Goal: Task Accomplishment & Management: Use online tool/utility

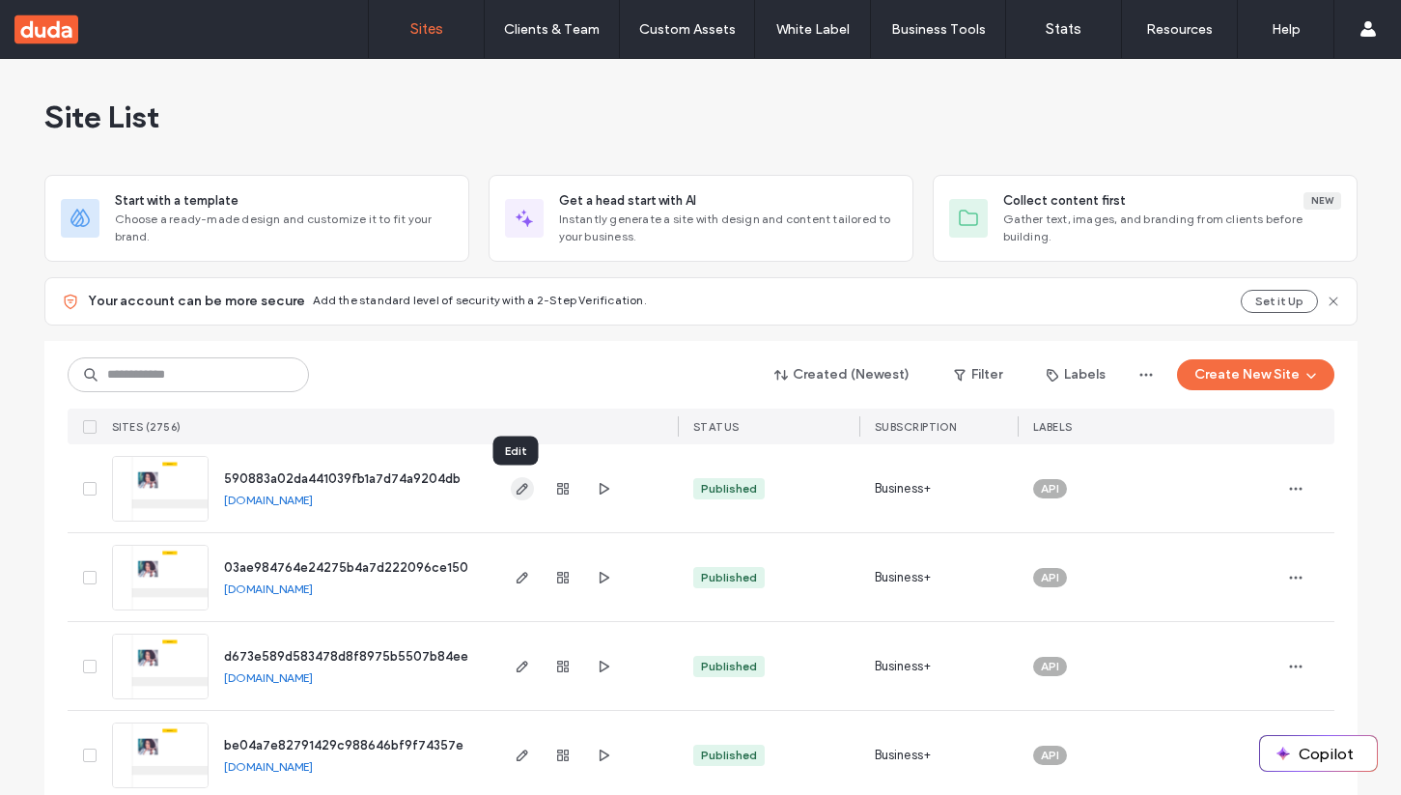
click at [516, 492] on icon "button" at bounding box center [522, 488] width 15 height 15
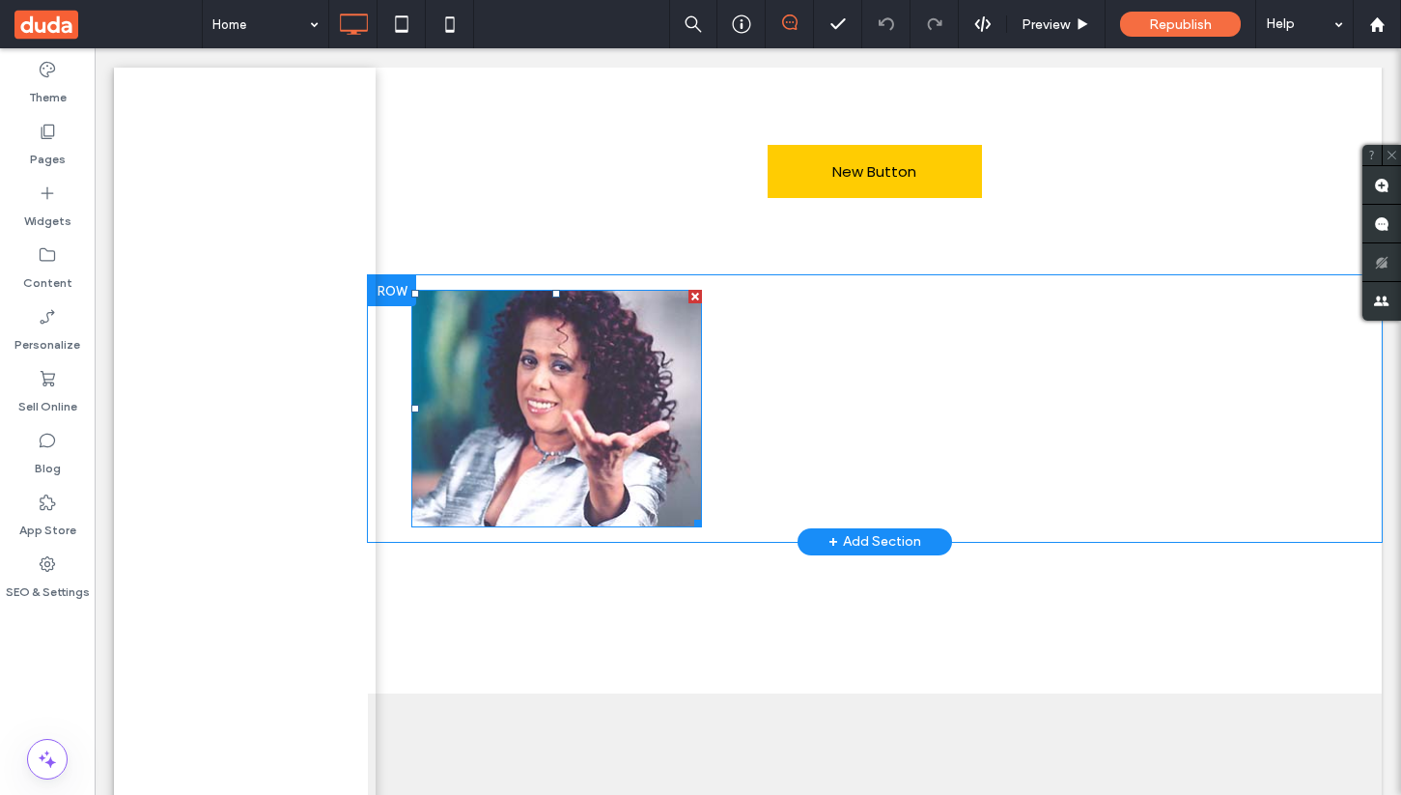
click at [526, 418] on img at bounding box center [556, 409] width 291 height 238
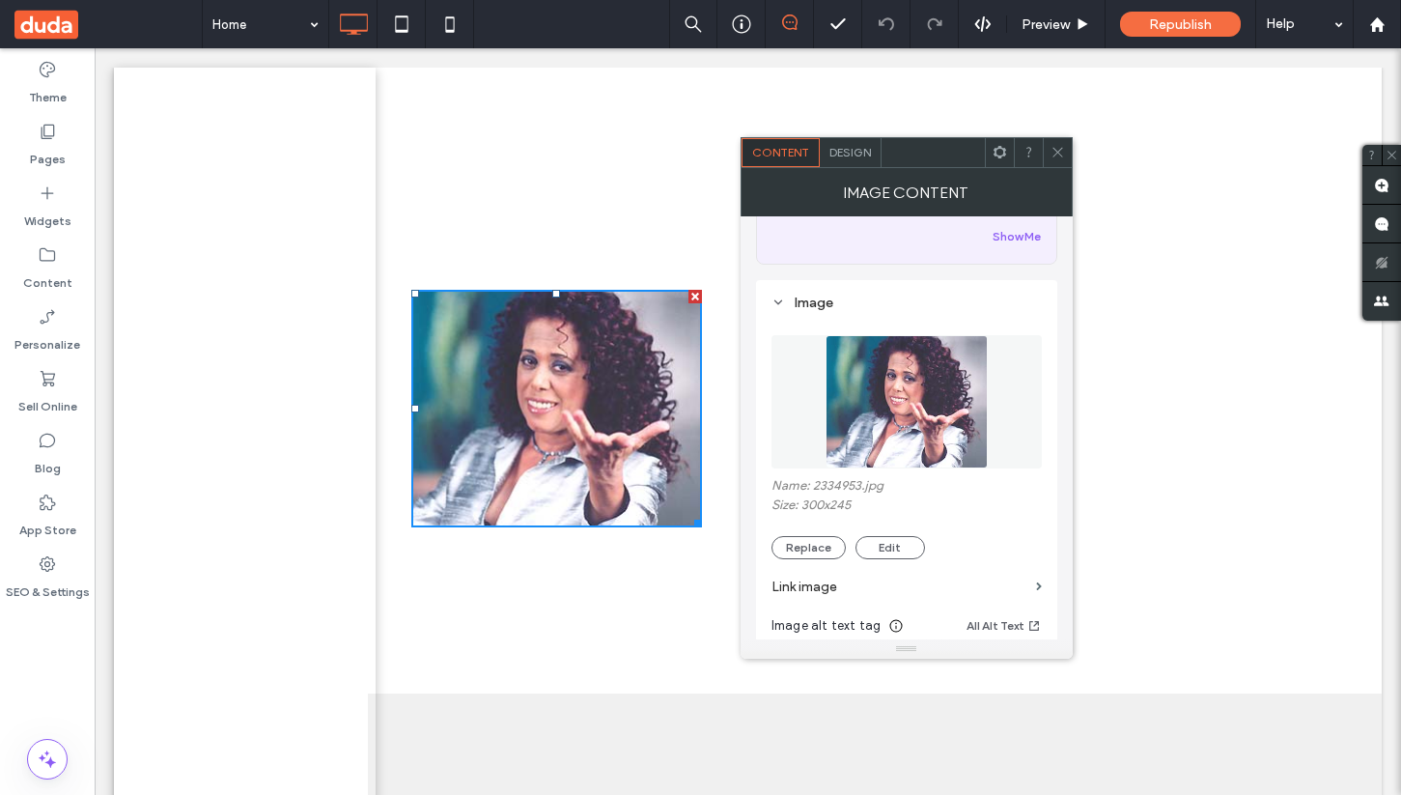
scroll to position [149, 0]
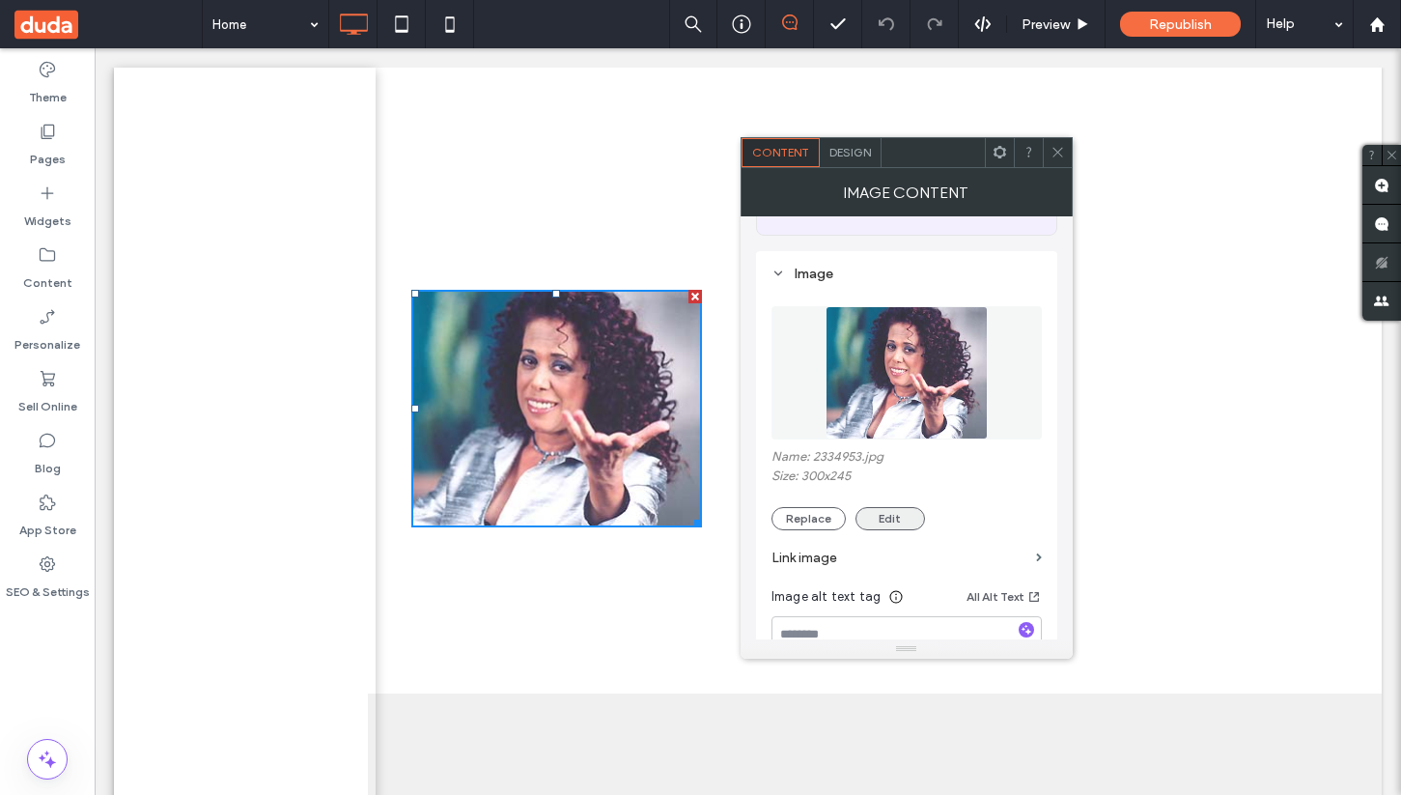
click at [878, 519] on button "Edit" at bounding box center [891, 518] width 70 height 23
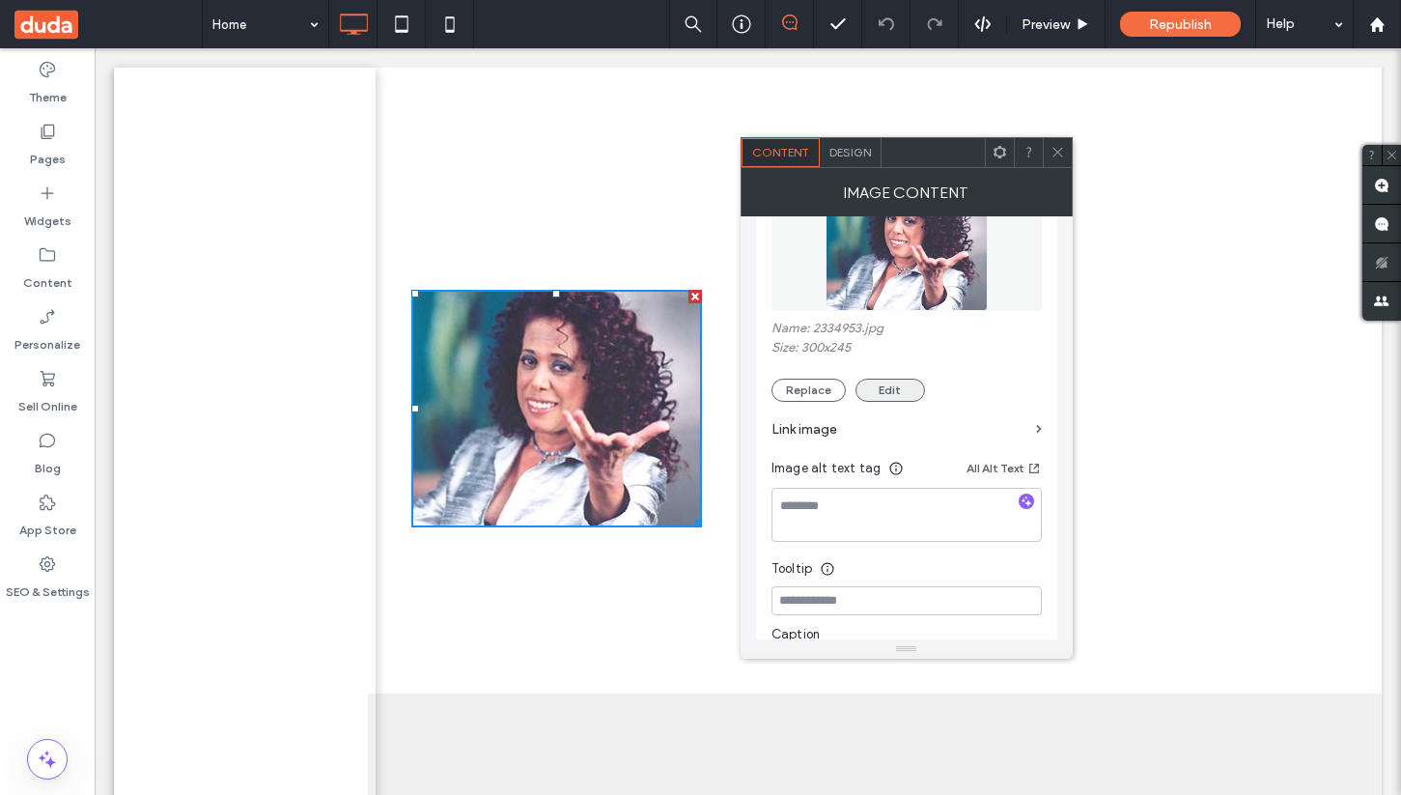
scroll to position [263, 0]
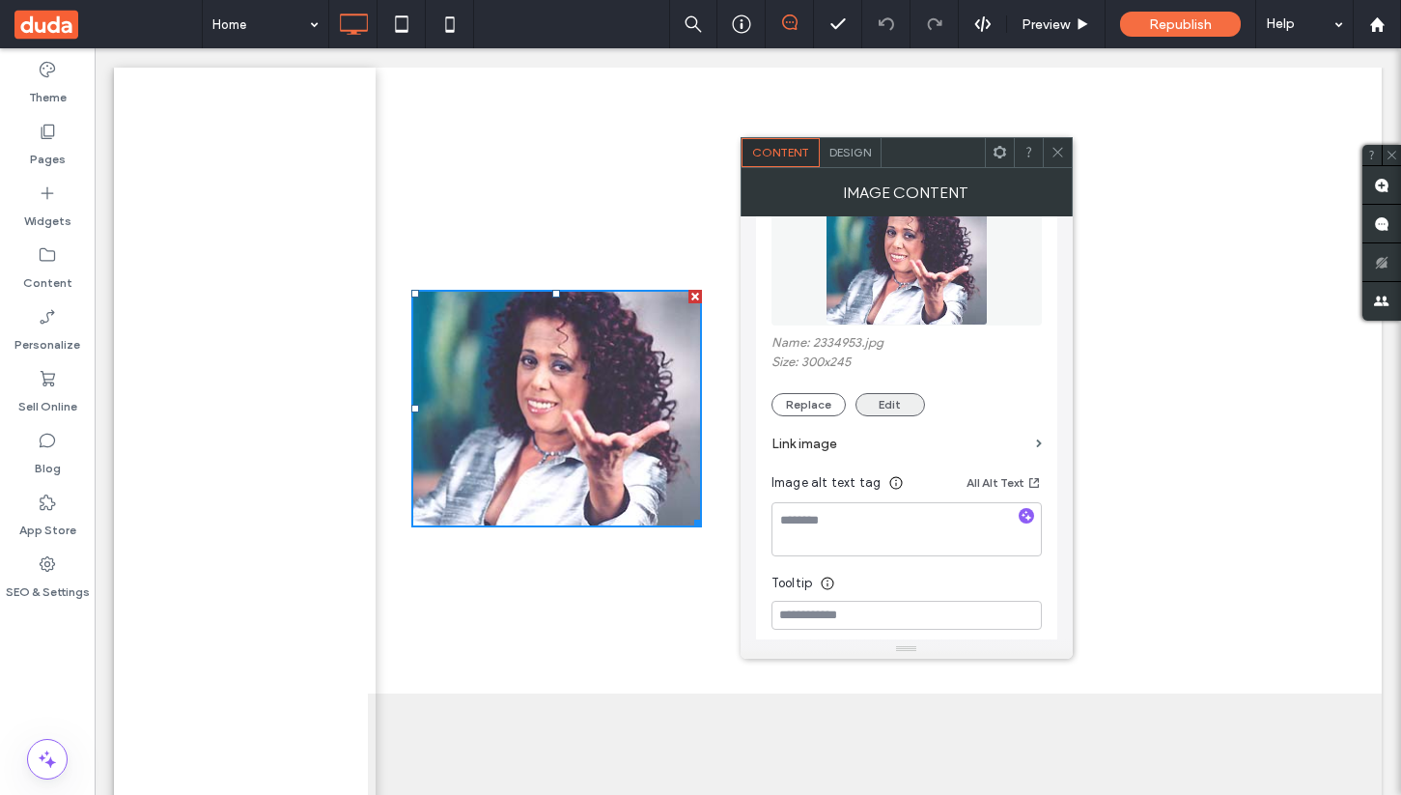
click at [890, 416] on button "Edit" at bounding box center [891, 404] width 70 height 23
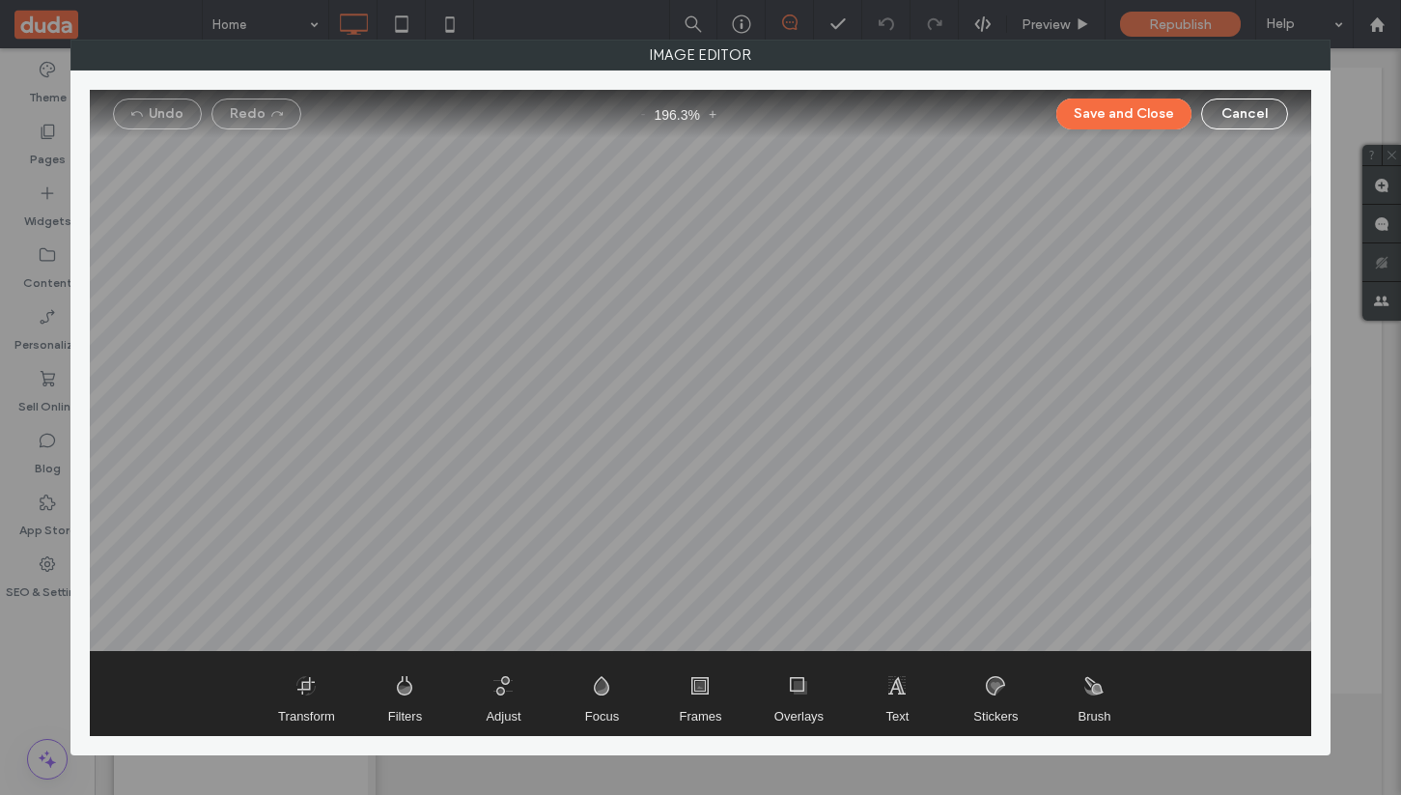
click at [877, 400] on div at bounding box center [701, 370] width 1223 height 561
click at [1372, 80] on div "Image Editor Undo Redo - 196.3 % + Save and Close Cancel Transform Filters Adju…" at bounding box center [700, 397] width 1401 height 795
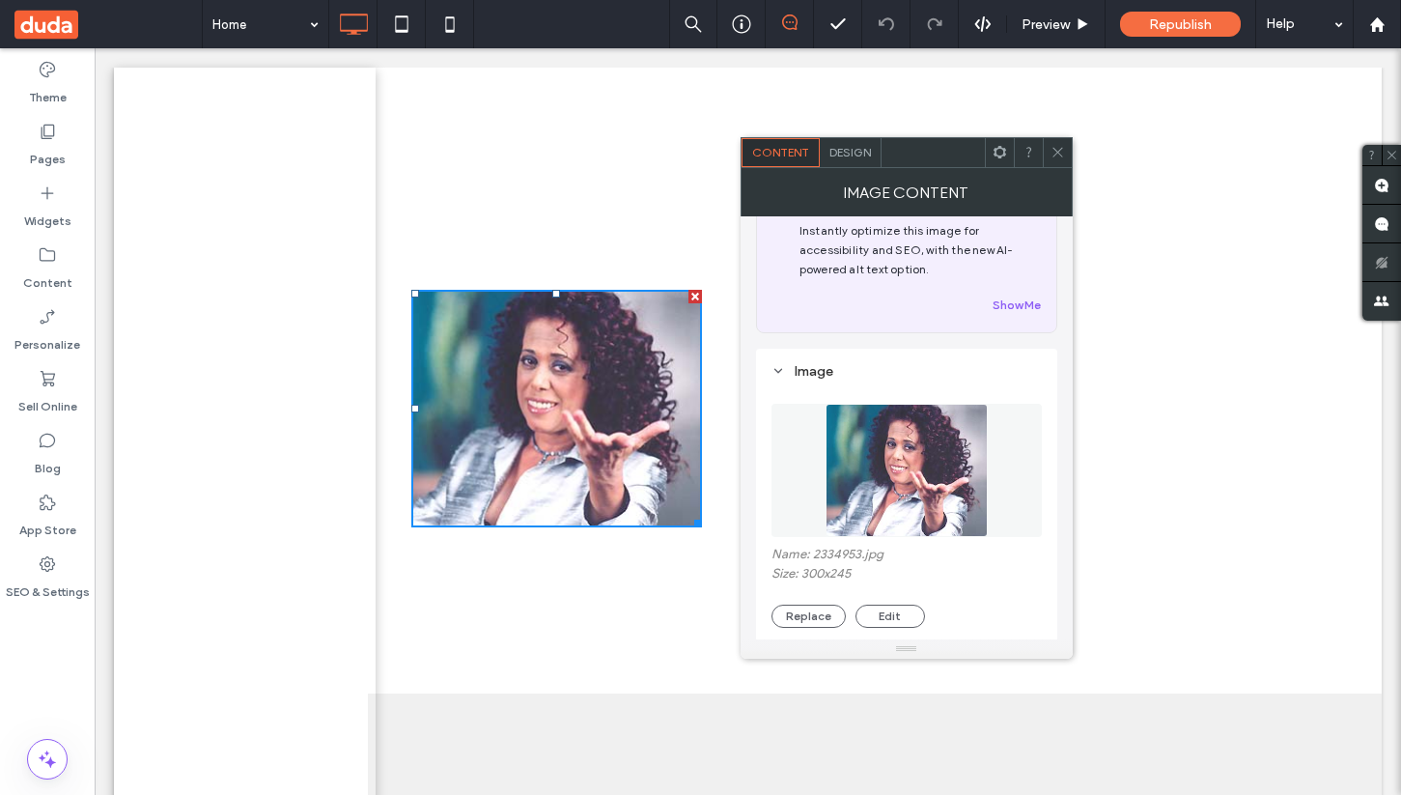
scroll to position [0, 0]
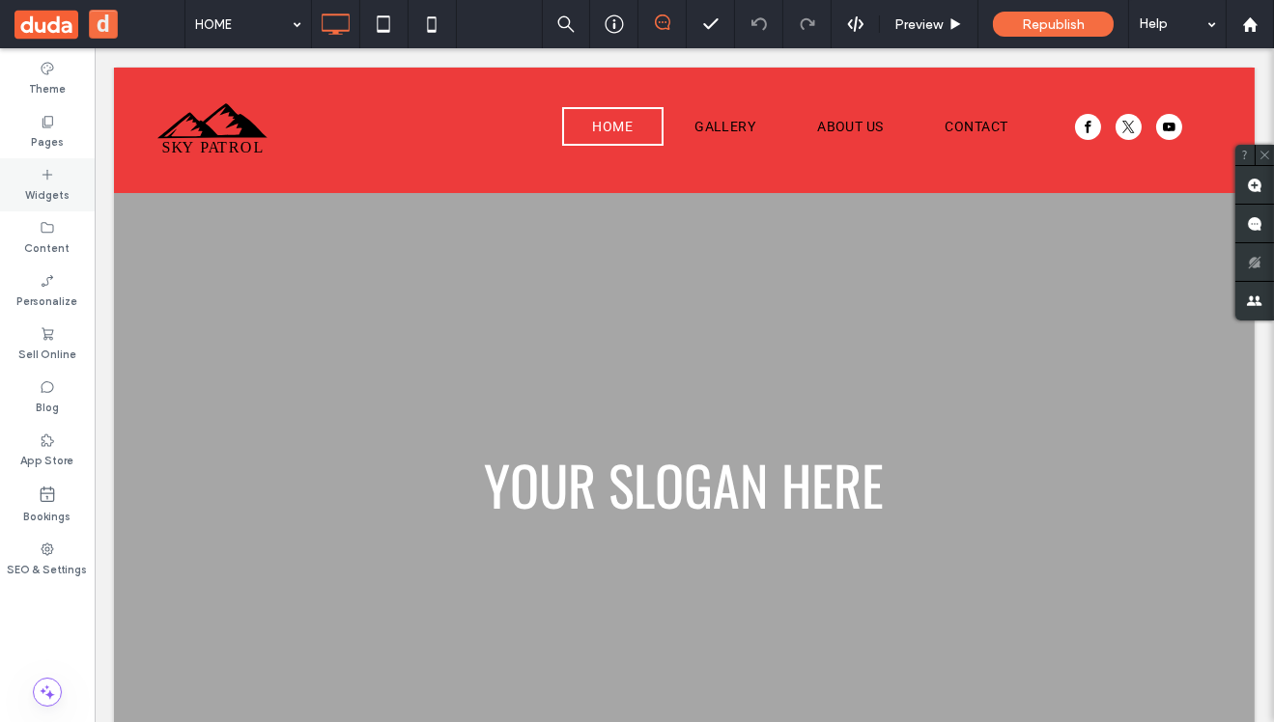
click at [59, 176] on div "Widgets" at bounding box center [47, 184] width 95 height 53
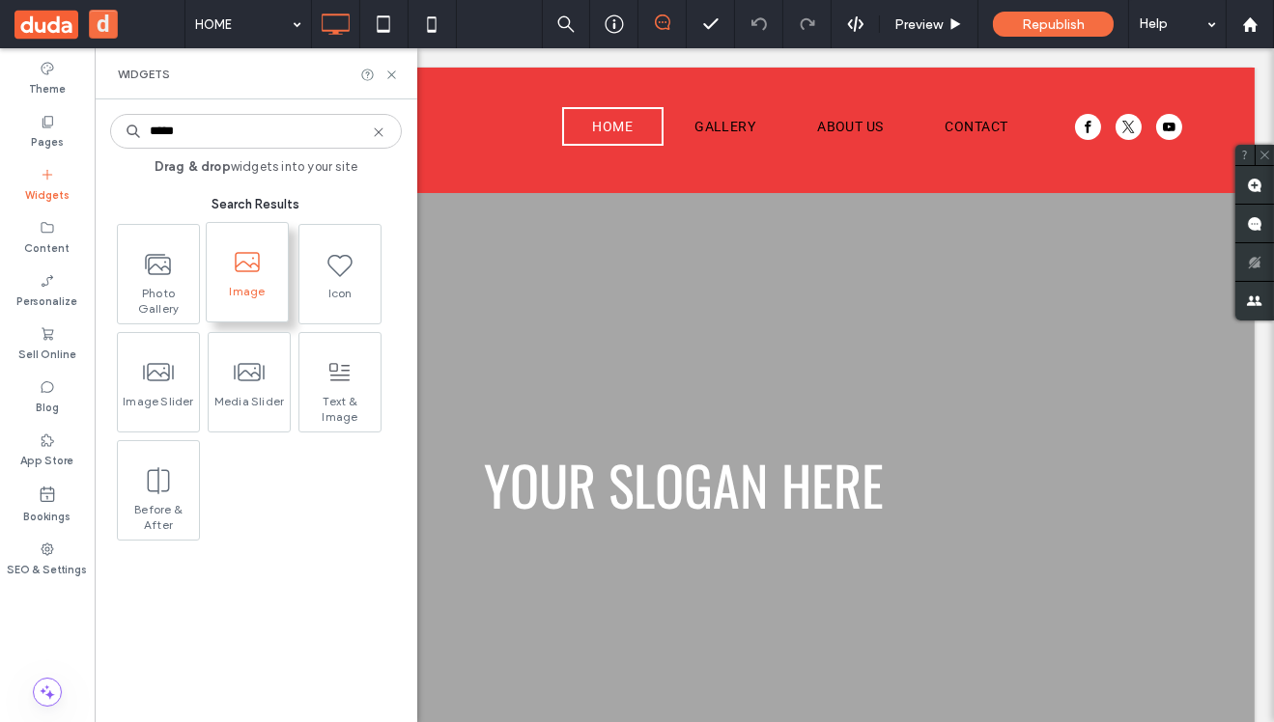
type input "*****"
click at [251, 287] on span "Image" at bounding box center [247, 297] width 81 height 27
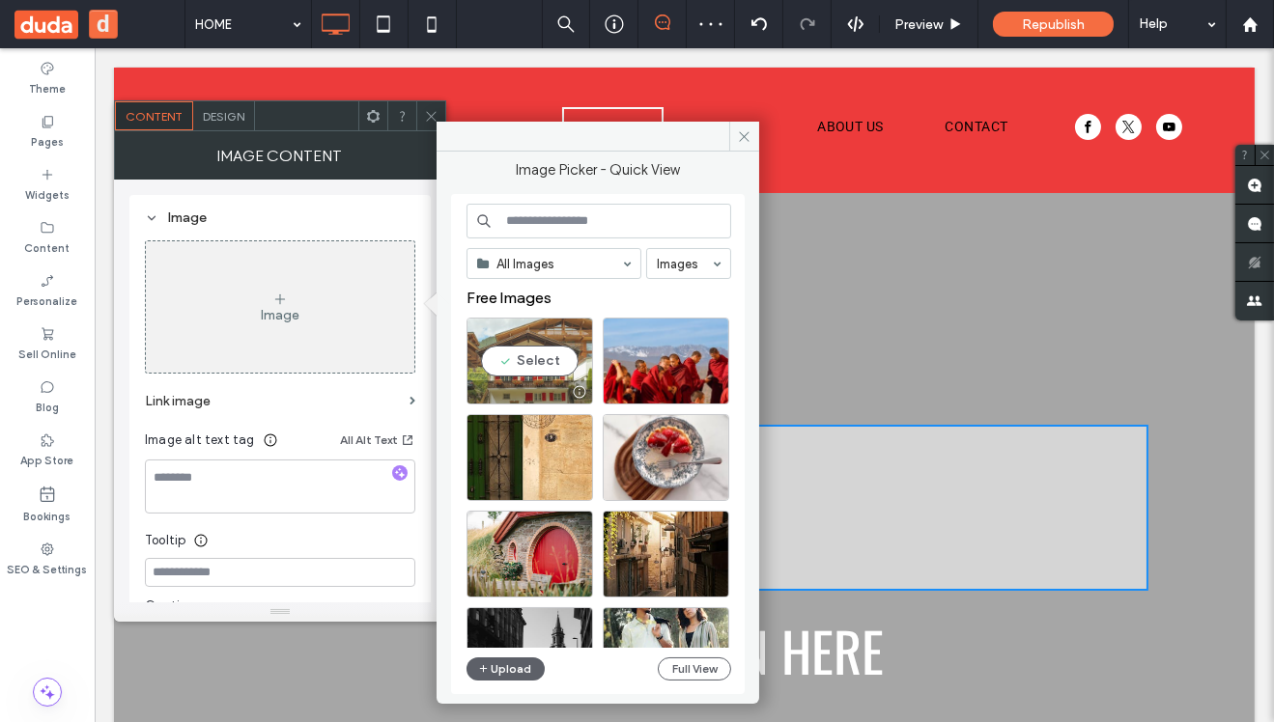
click at [551, 349] on div "Select" at bounding box center [529, 361] width 127 height 87
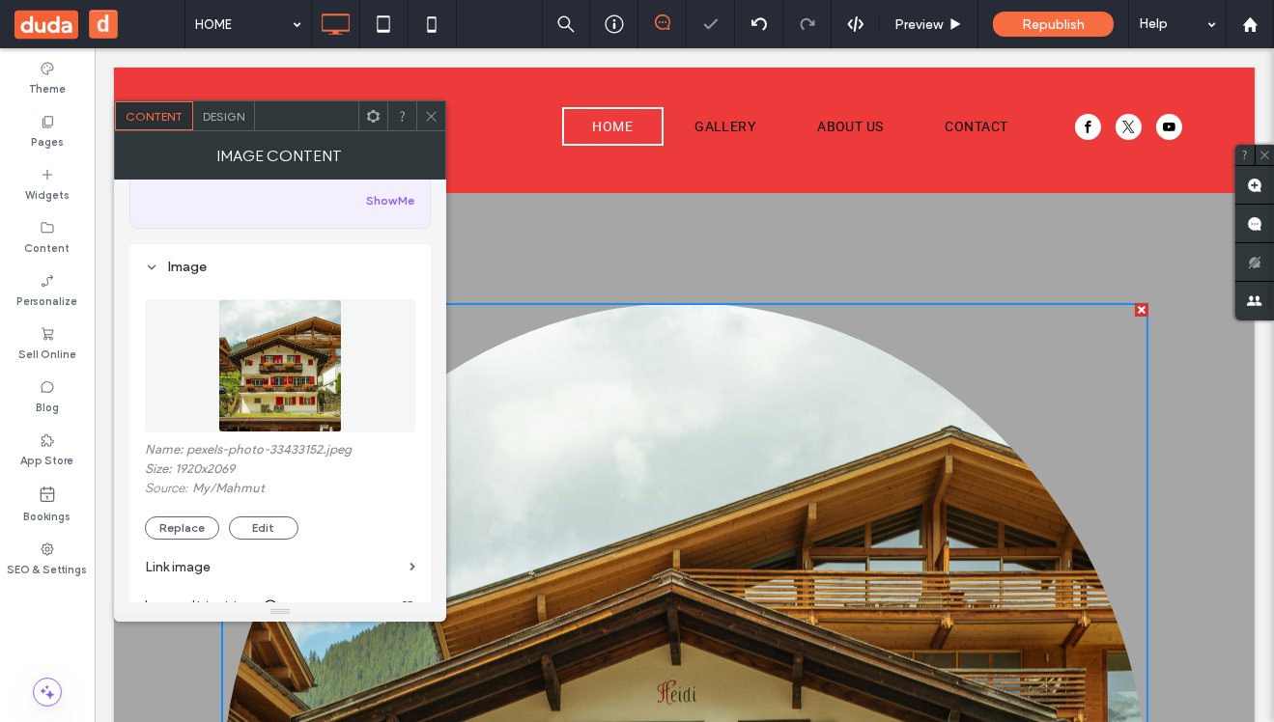
scroll to position [127, 0]
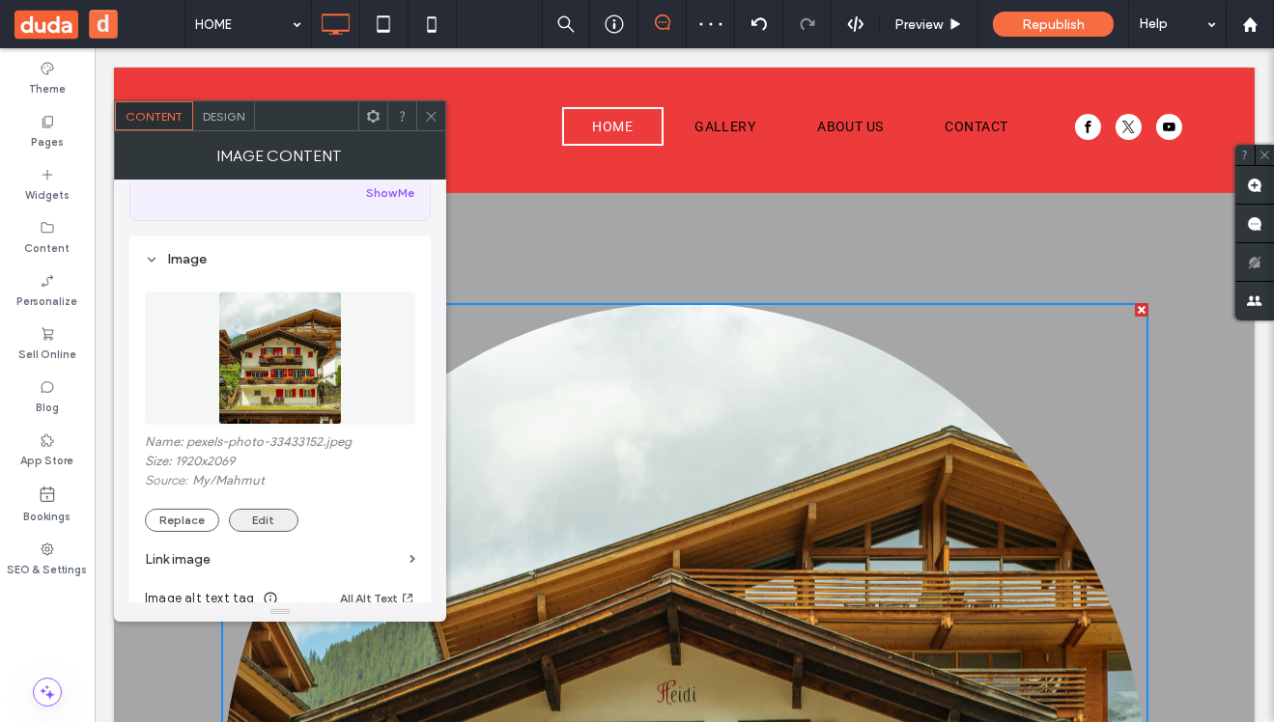
click at [259, 524] on button "Edit" at bounding box center [264, 520] width 70 height 23
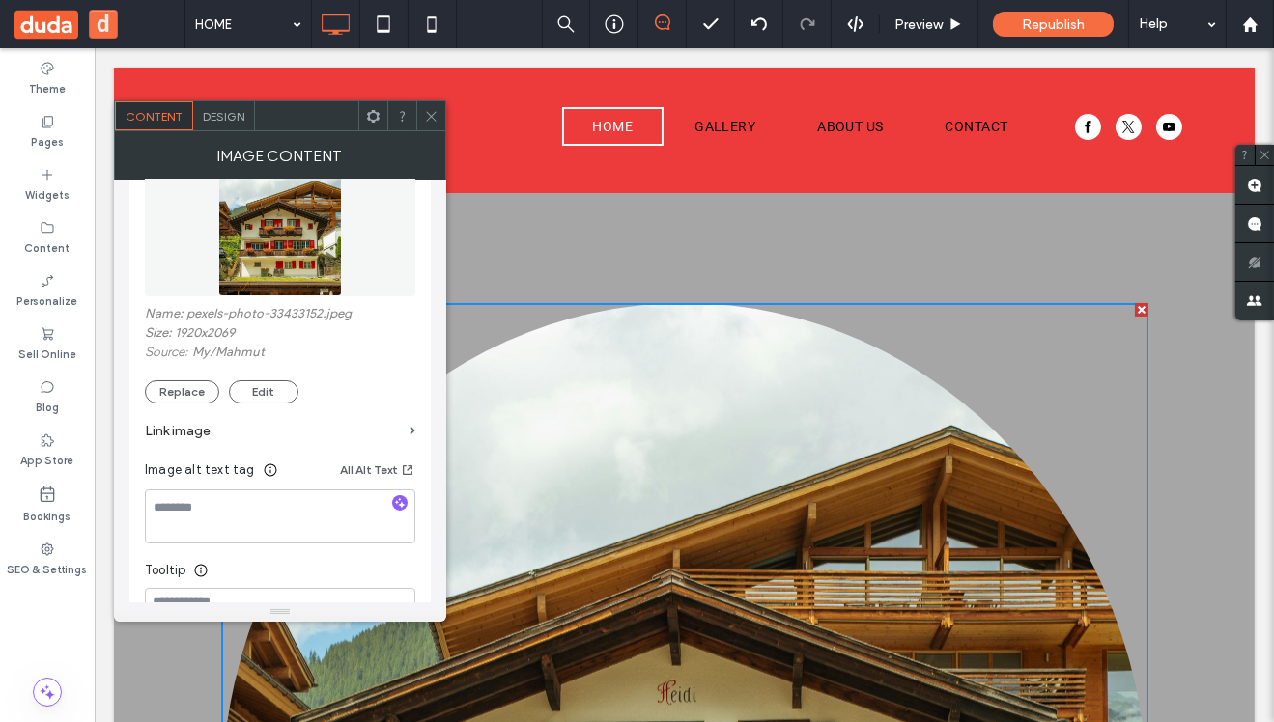
scroll to position [346, 0]
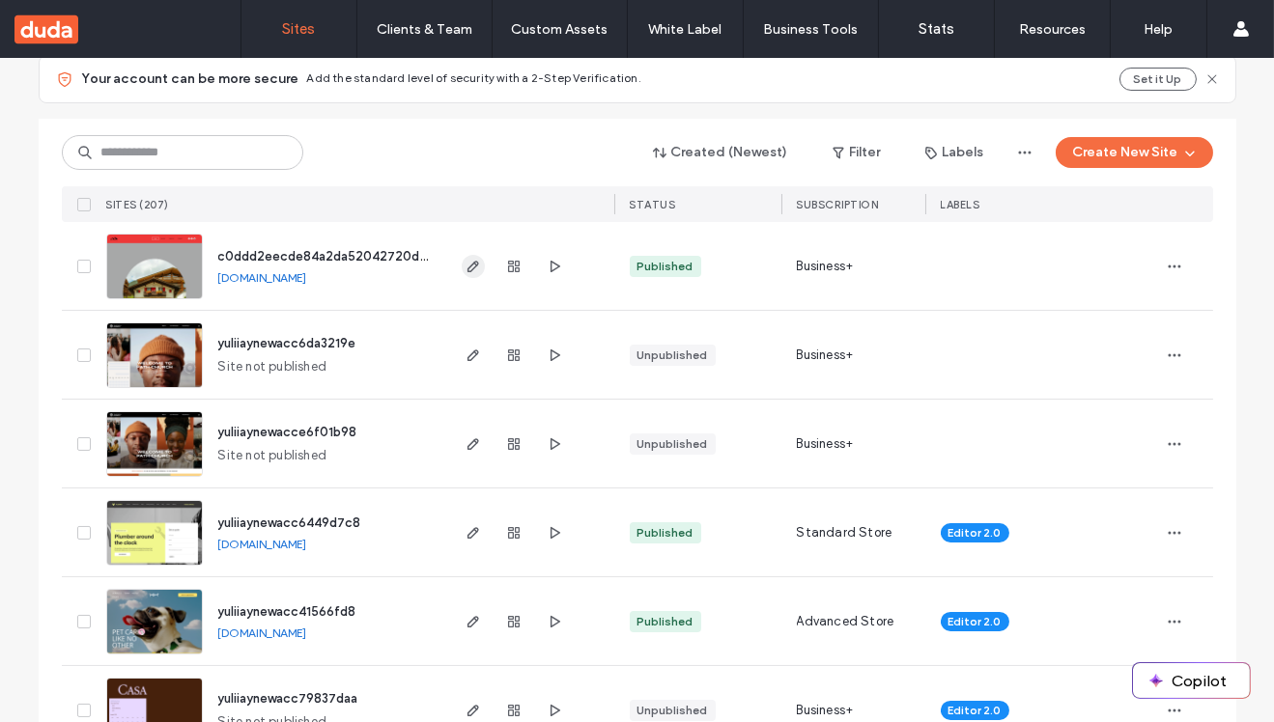
scroll to position [171, 0]
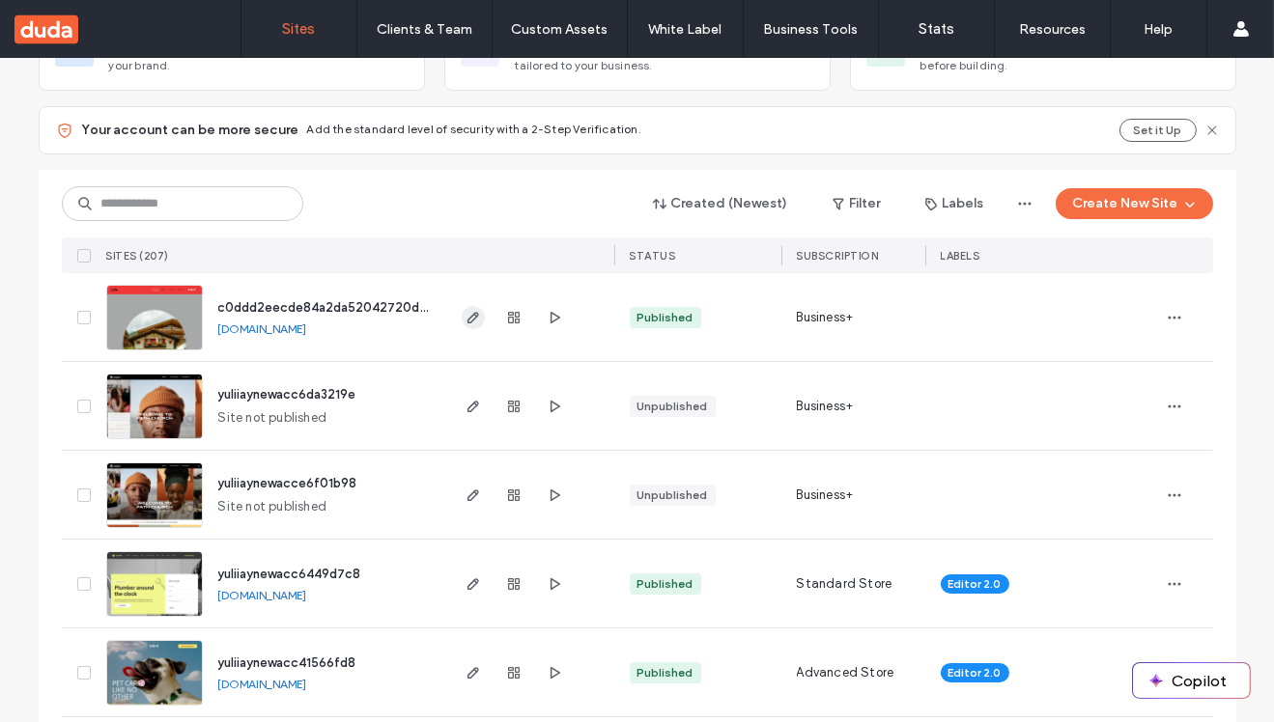
click at [466, 321] on icon "button" at bounding box center [473, 317] width 15 height 15
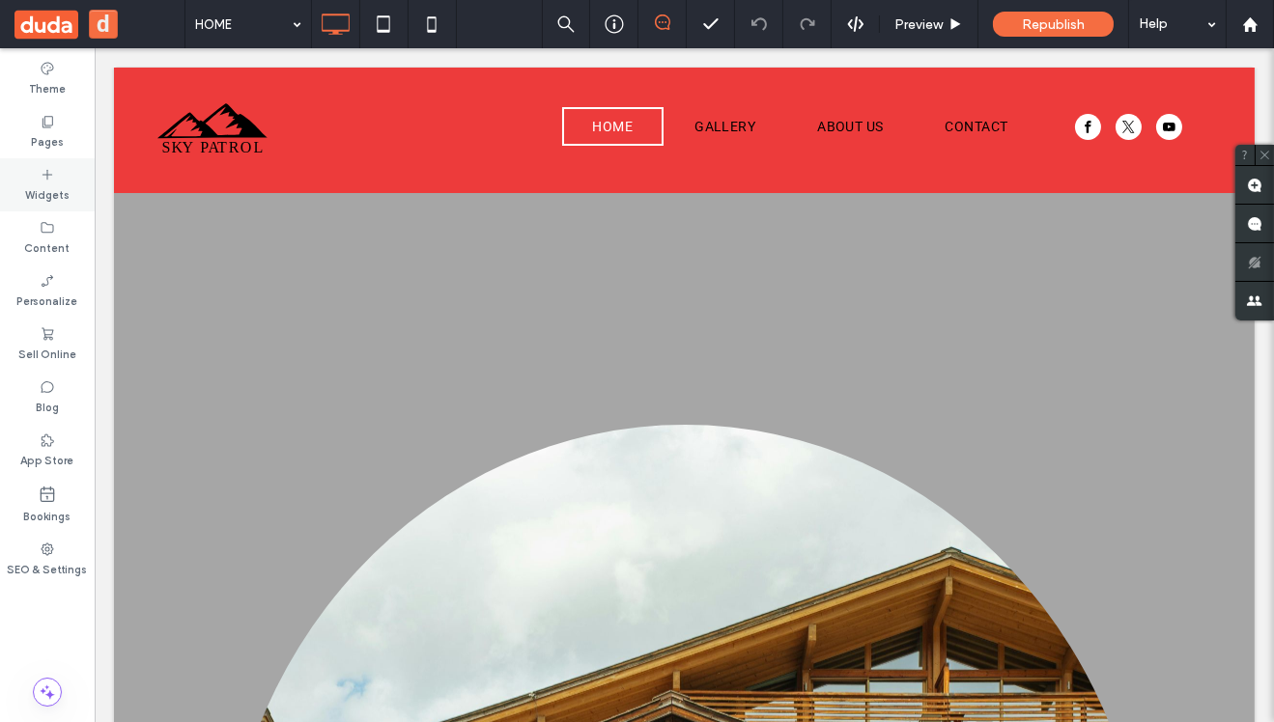
click at [41, 185] on label "Widgets" at bounding box center [47, 193] width 44 height 21
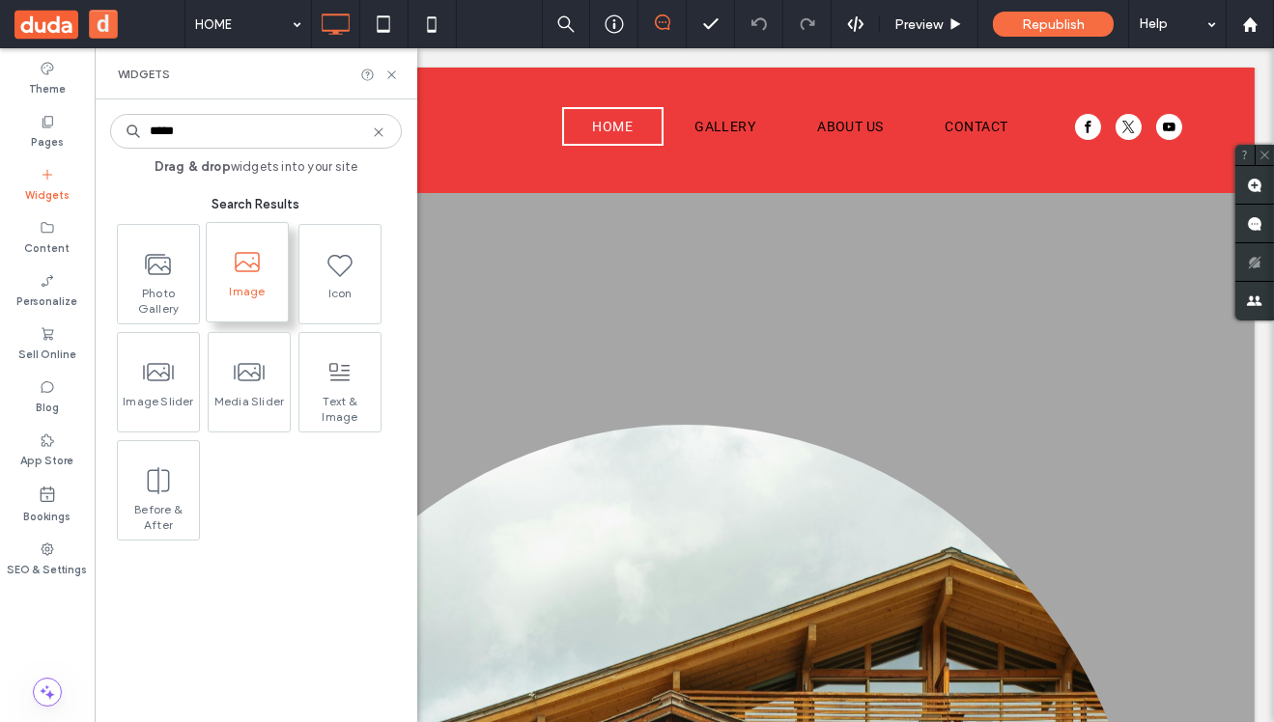
type input "*****"
click at [249, 259] on icon at bounding box center [247, 262] width 31 height 31
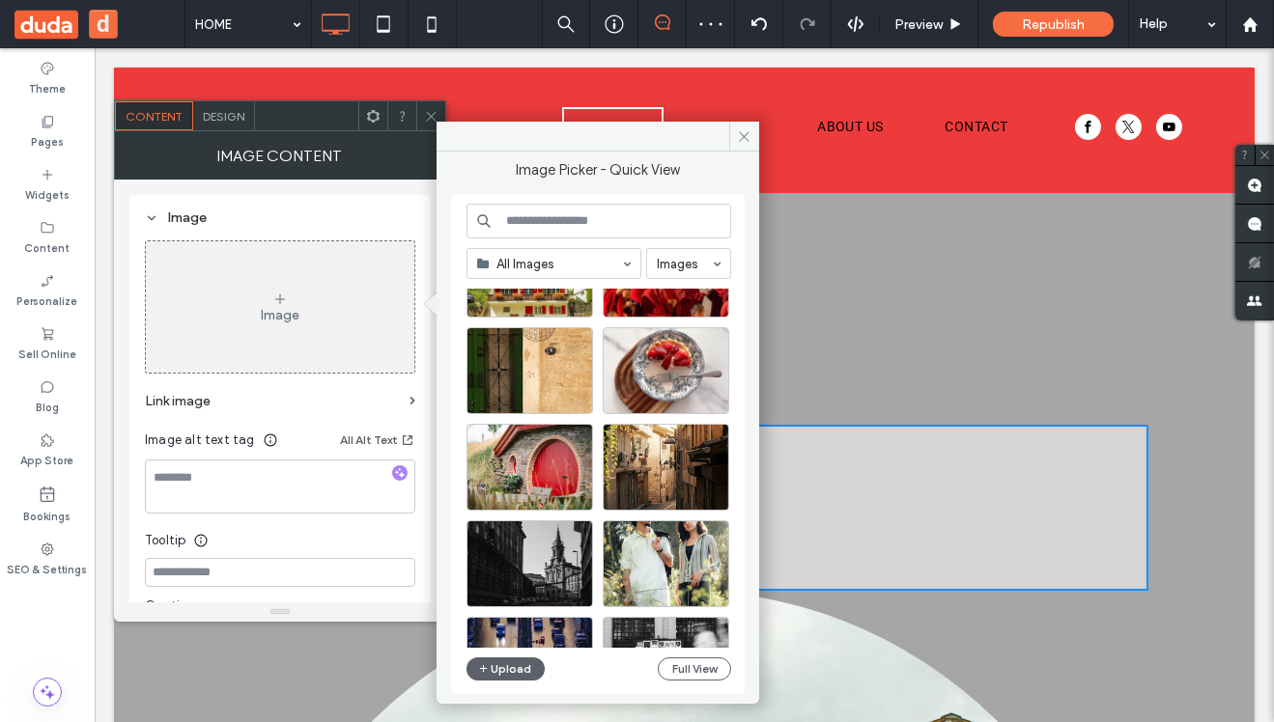
scroll to position [174, 0]
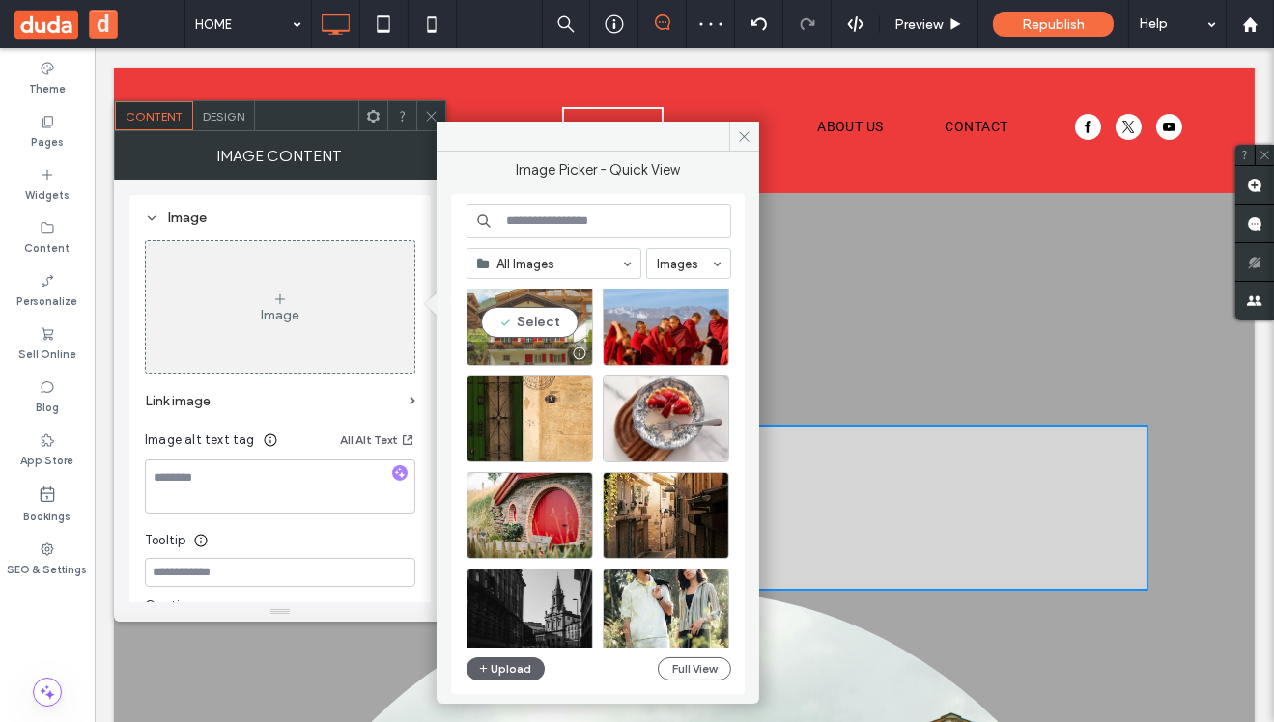
click at [515, 336] on div "Select" at bounding box center [529, 322] width 127 height 87
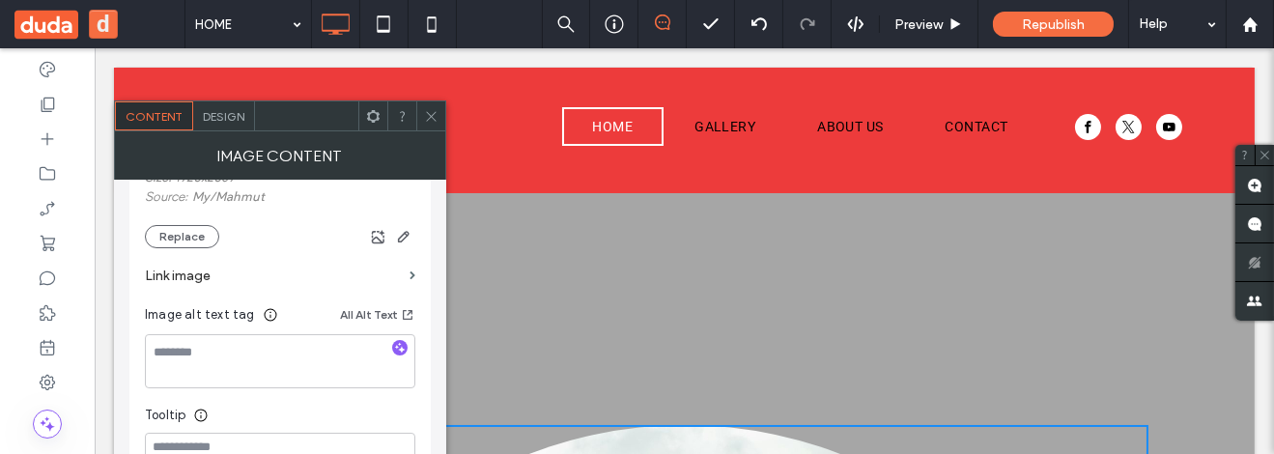
scroll to position [373, 0]
